Goal: Task Accomplishment & Management: Manage account settings

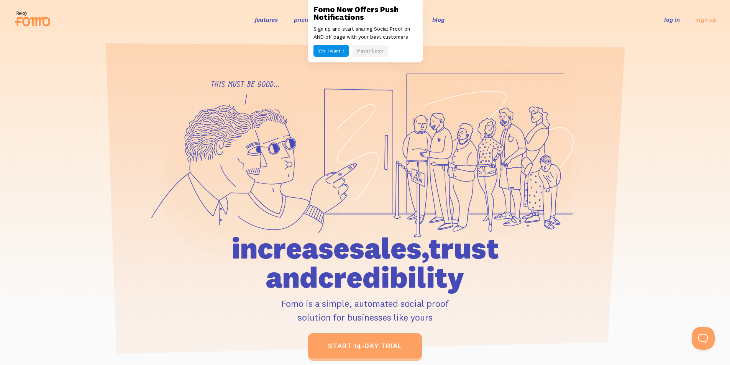
click at [675, 19] on link "log in" at bounding box center [672, 20] width 16 height 8
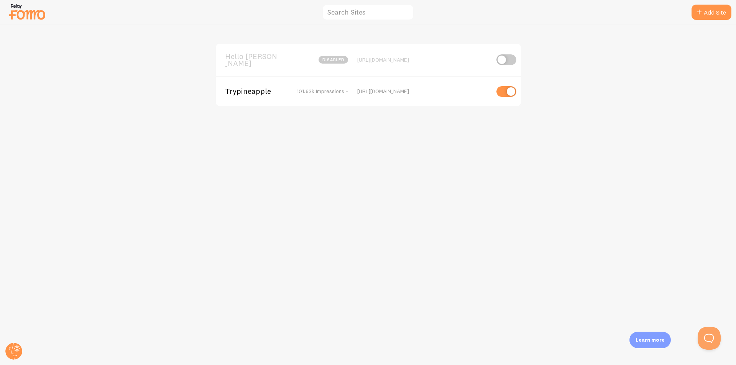
click at [264, 90] on span "Trypineapple" at bounding box center [256, 91] width 62 height 7
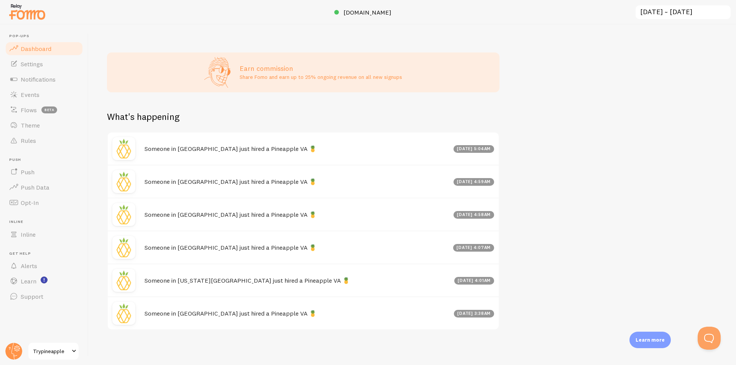
scroll to position [292, 0]
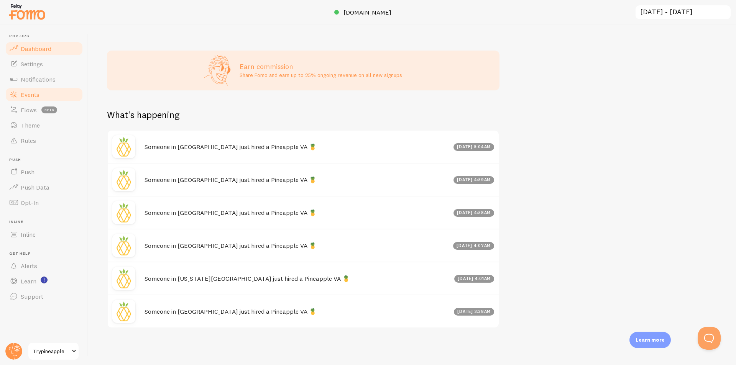
click at [33, 95] on span "Events" at bounding box center [30, 95] width 19 height 8
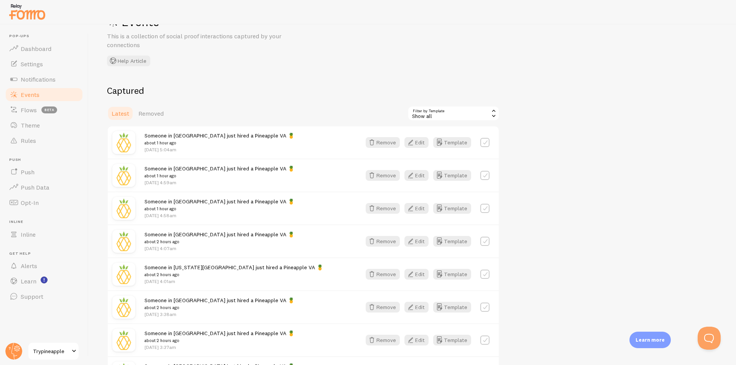
scroll to position [77, 0]
